Goal: Task Accomplishment & Management: Use online tool/utility

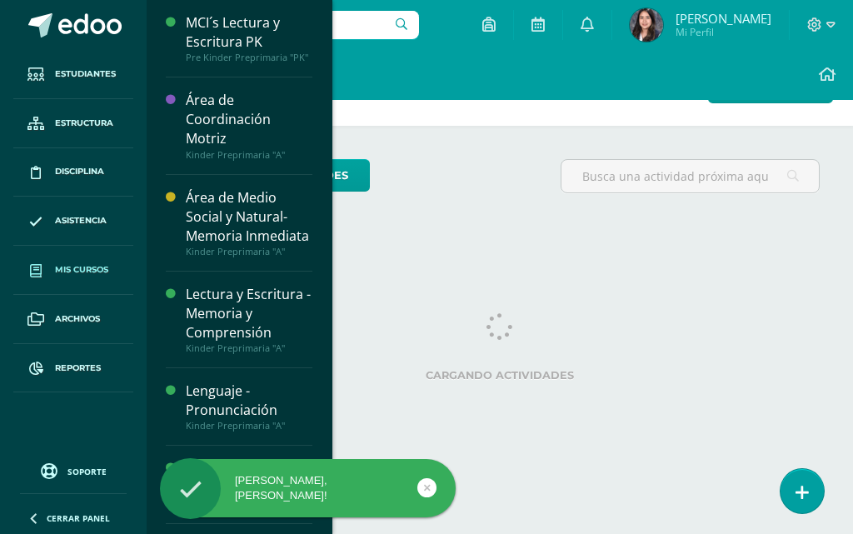
click at [82, 272] on span "Mis cursos" at bounding box center [81, 269] width 53 height 13
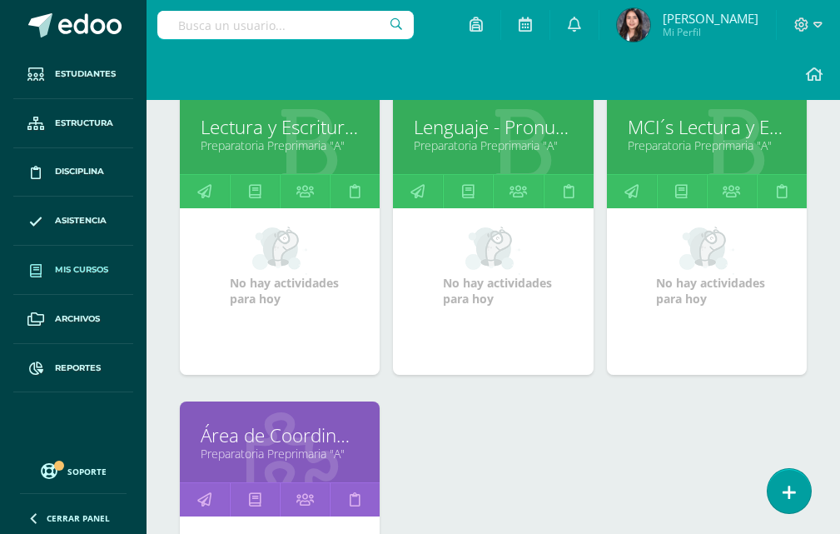
scroll to position [666, 0]
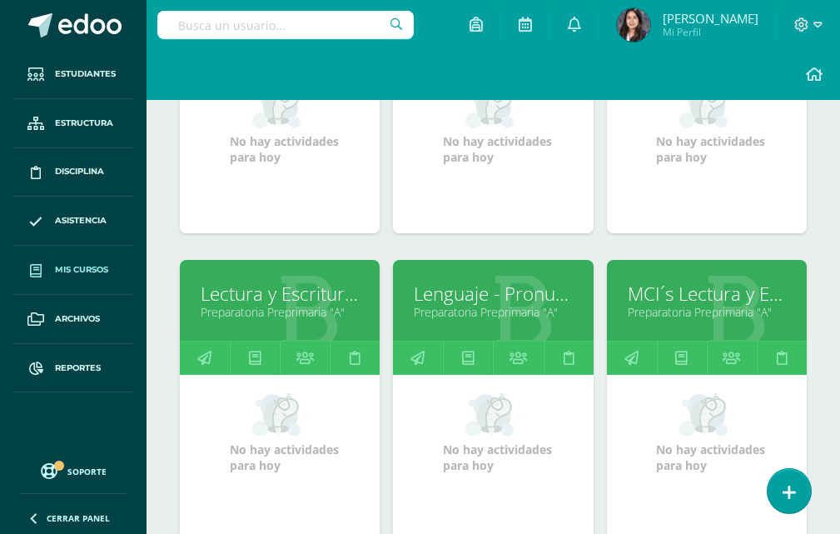
click at [280, 300] on link "Lectura y Escritura - Memoria y Comprensión" at bounding box center [280, 294] width 158 height 26
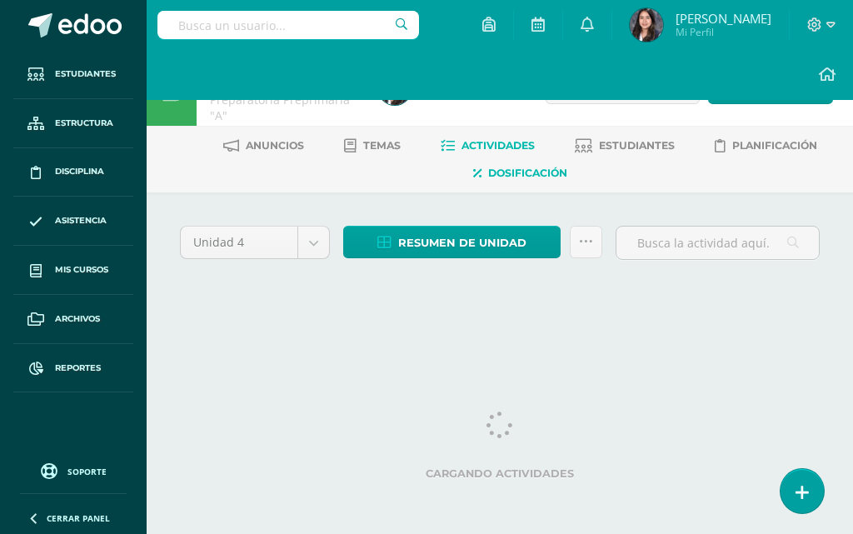
click at [563, 174] on span "Dosificación" at bounding box center [527, 173] width 79 height 12
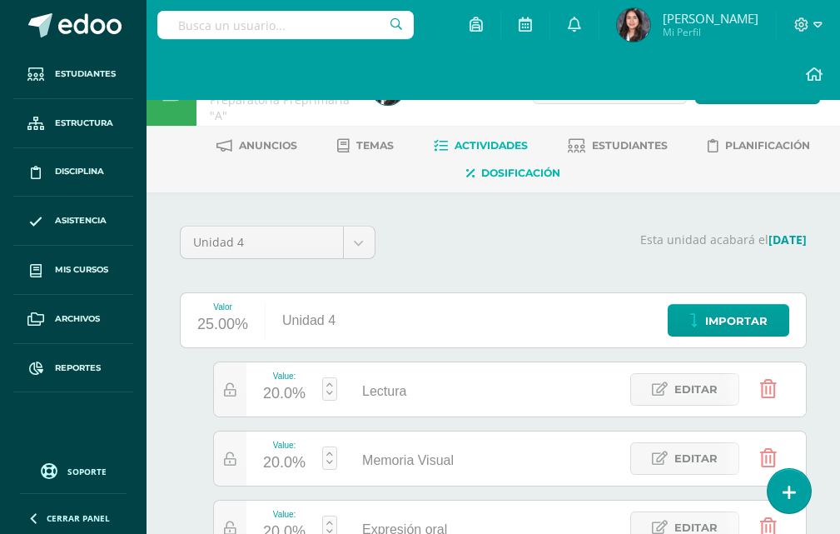
click at [477, 144] on span "Actividades" at bounding box center [491, 145] width 73 height 12
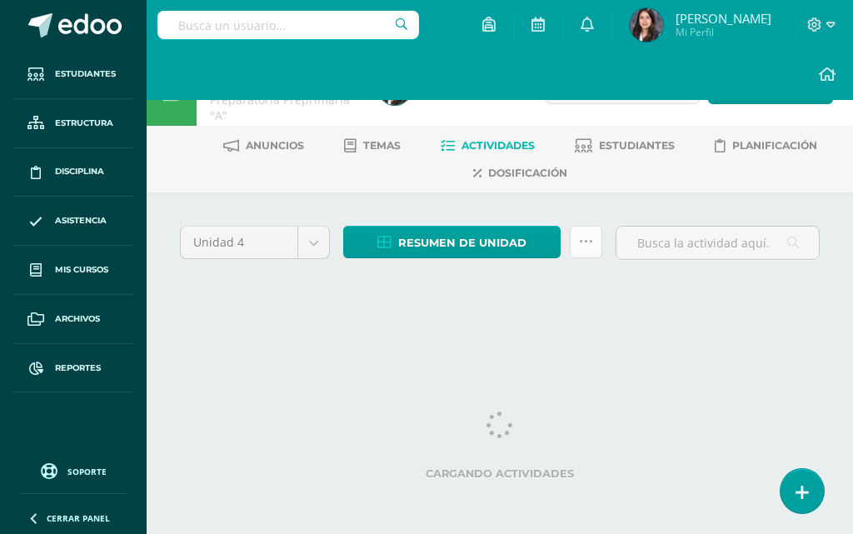
click at [590, 237] on icon at bounding box center [586, 242] width 14 height 14
click at [617, 216] on div "Unidad 4 Unidad 1 Unidad 2 Unidad 3 Unidad 4 Resumen de unidad Descargar como H…" at bounding box center [500, 265] width 706 height 146
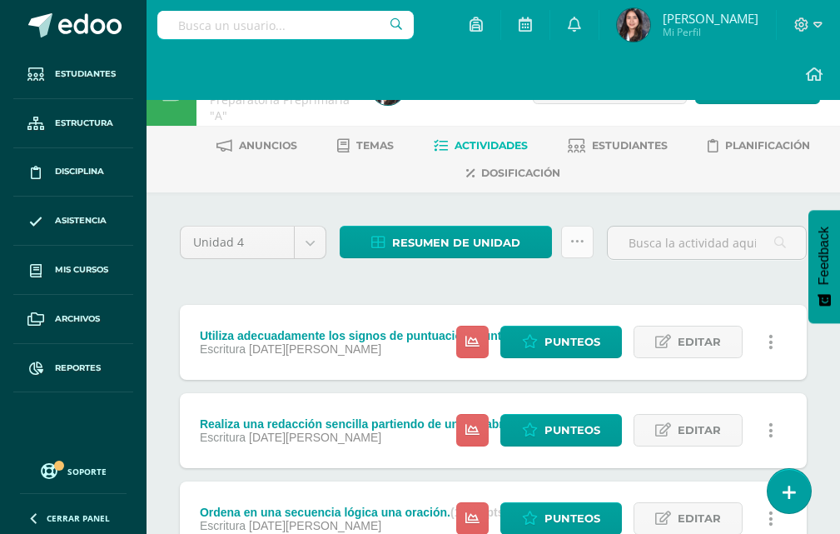
click at [561, 236] on link at bounding box center [577, 242] width 32 height 32
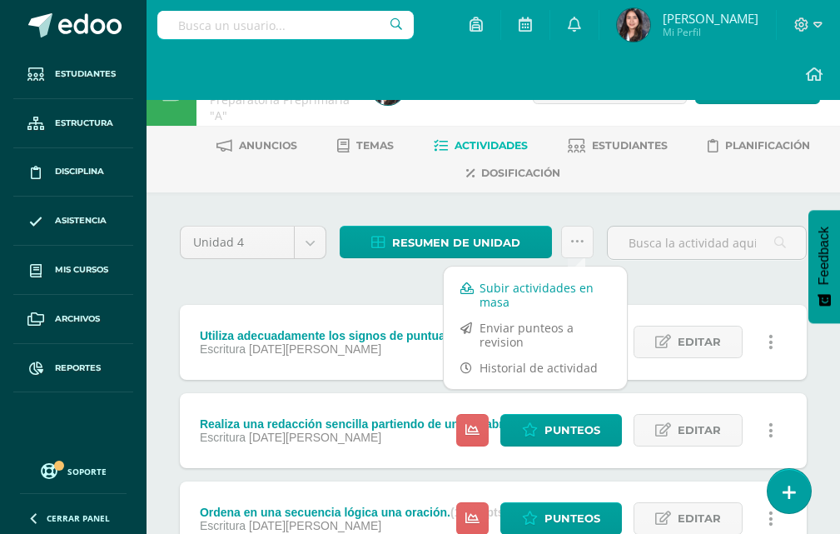
click at [515, 288] on link "Subir actividades en masa" at bounding box center [535, 295] width 183 height 40
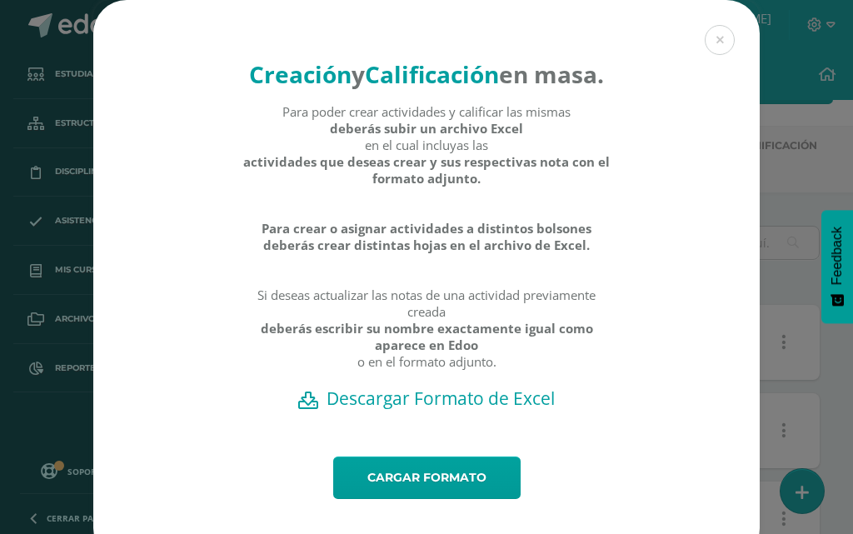
click at [494, 410] on h2 "Descargar Formato de Excel" at bounding box center [426, 397] width 608 height 23
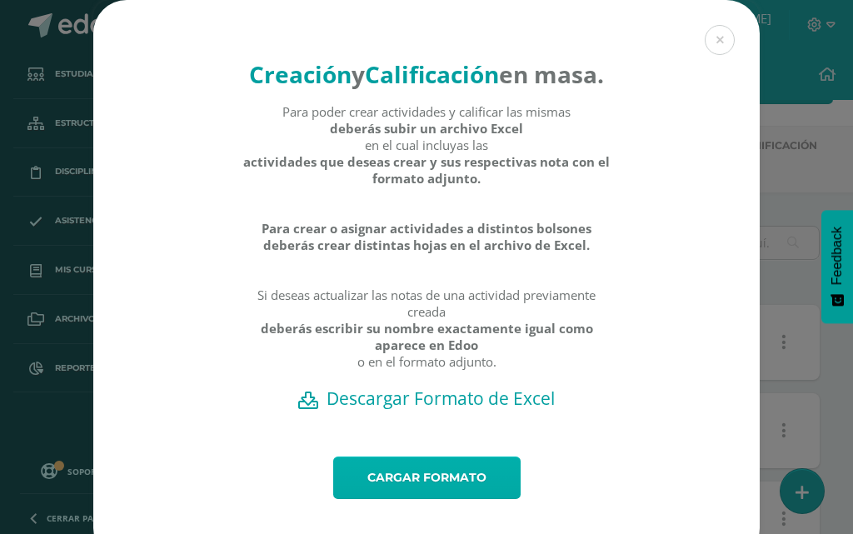
click at [423, 499] on link "Cargar formato" at bounding box center [426, 477] width 187 height 42
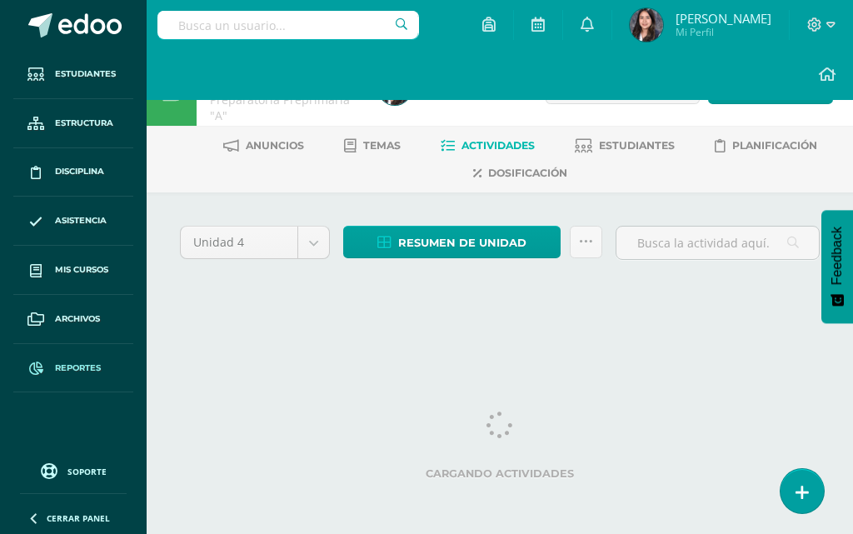
click at [89, 361] on span "Reportes" at bounding box center [78, 367] width 46 height 13
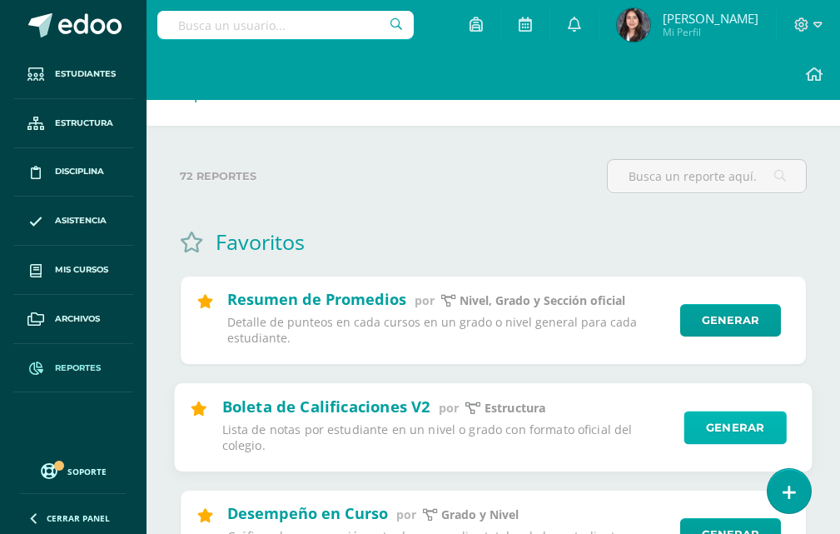
click at [707, 411] on link "Generar" at bounding box center [735, 427] width 102 height 33
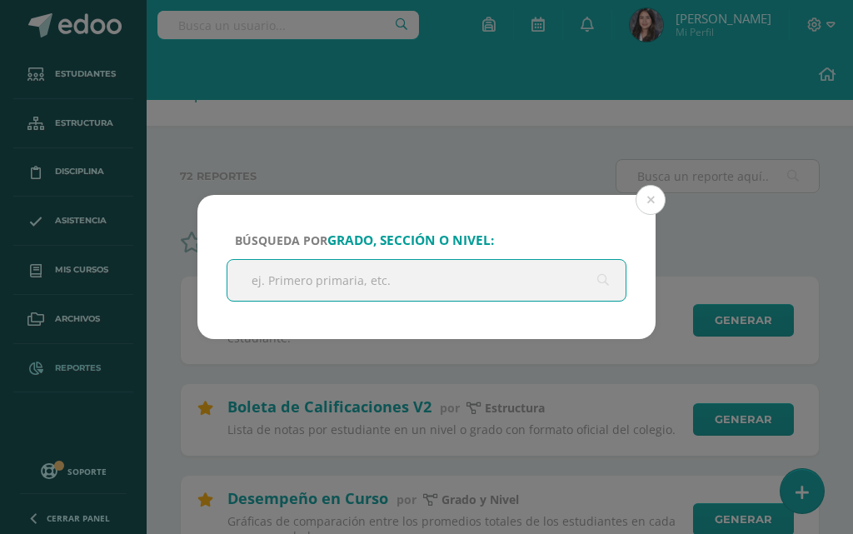
click at [309, 263] on input "text" at bounding box center [426, 280] width 398 height 41
type input "prepa"
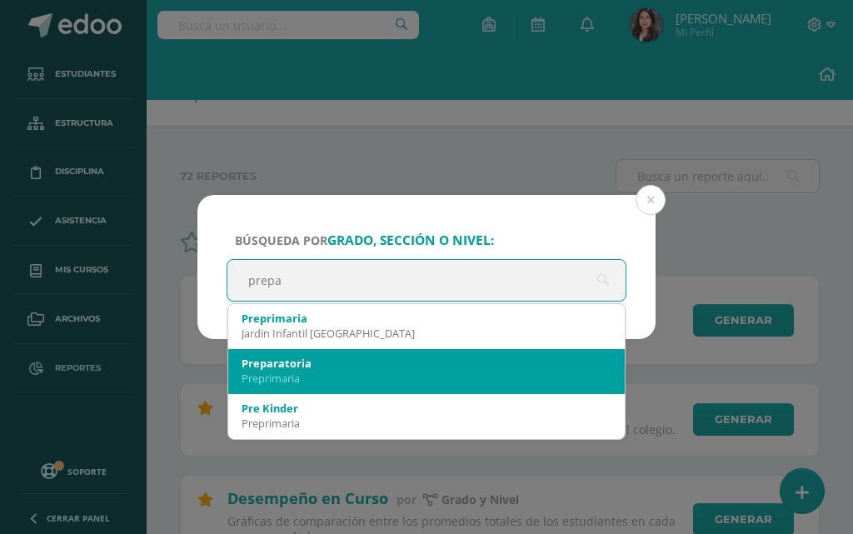
click at [307, 364] on div "Preparatoria" at bounding box center [427, 363] width 370 height 15
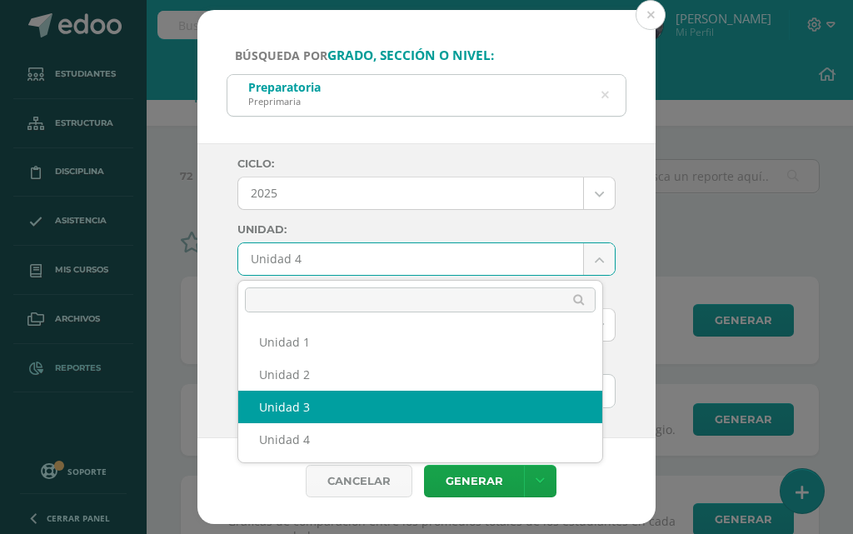
select select "Unidad 3"
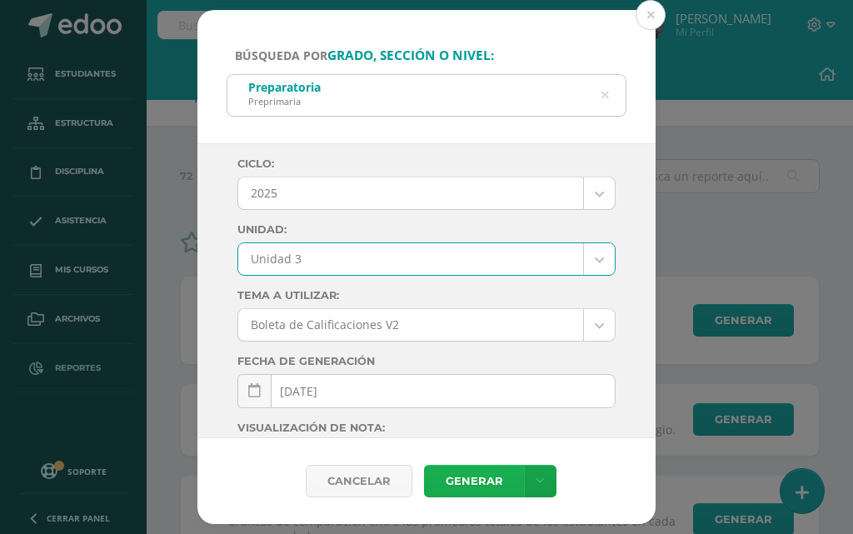
click at [452, 472] on link "Generar" at bounding box center [474, 481] width 100 height 32
